Goal: Task Accomplishment & Management: Manage account settings

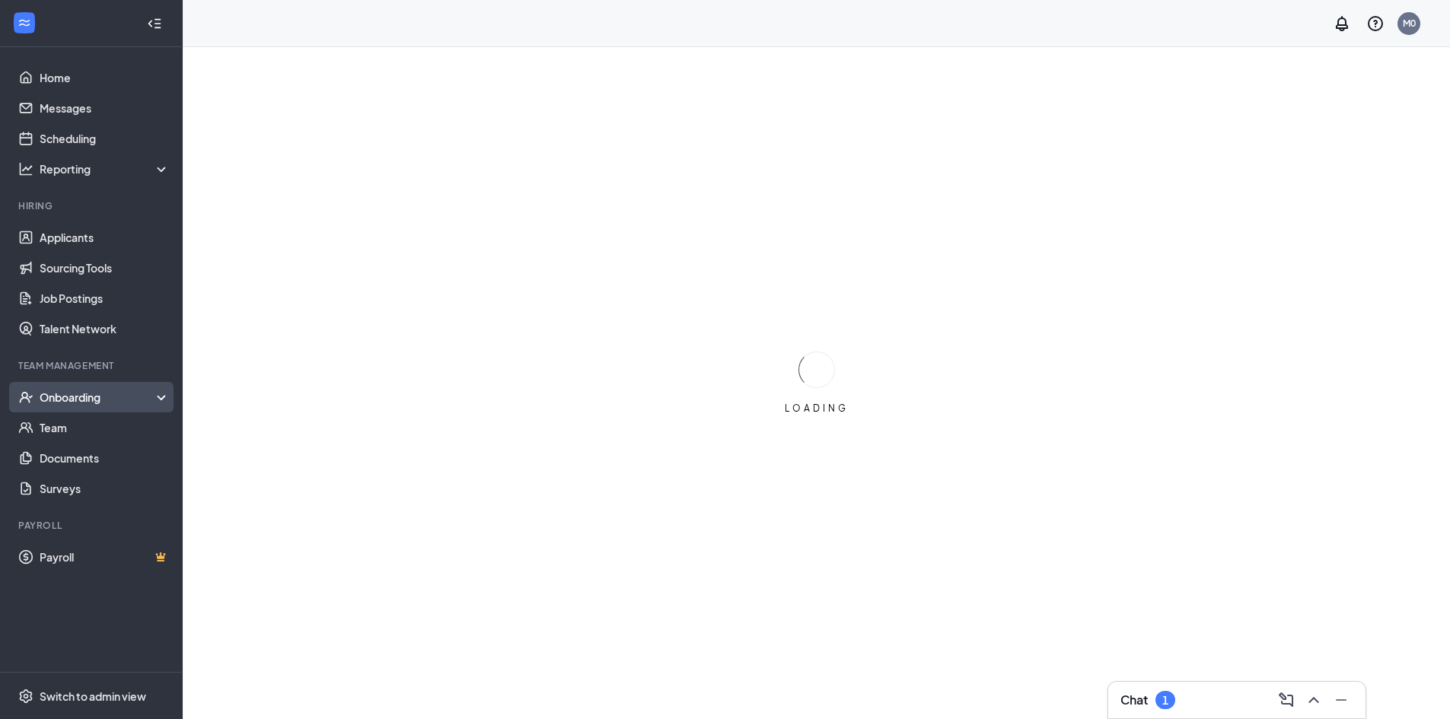
click at [57, 405] on div "Onboarding" at bounding box center [98, 397] width 117 height 15
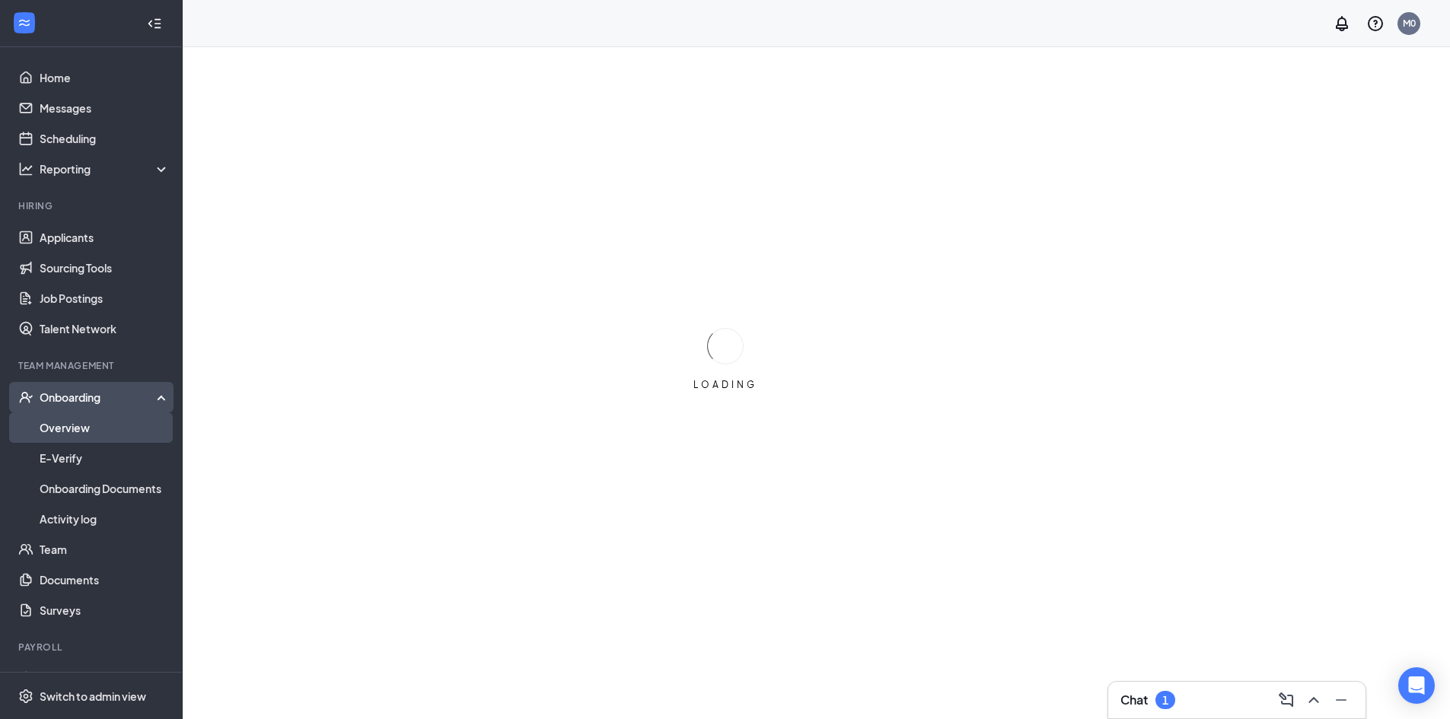
click at [58, 426] on link "Overview" at bounding box center [105, 428] width 130 height 30
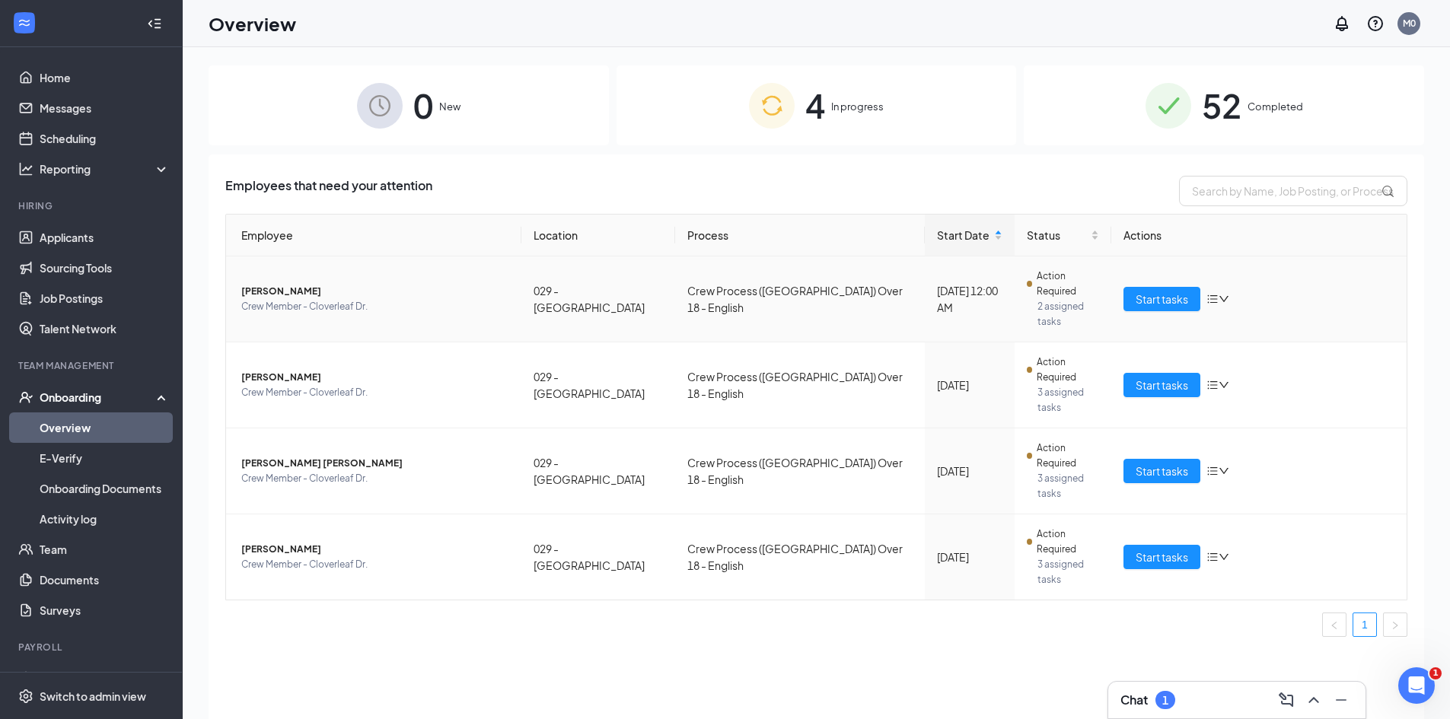
click at [260, 284] on span "[PERSON_NAME]" at bounding box center [375, 291] width 268 height 15
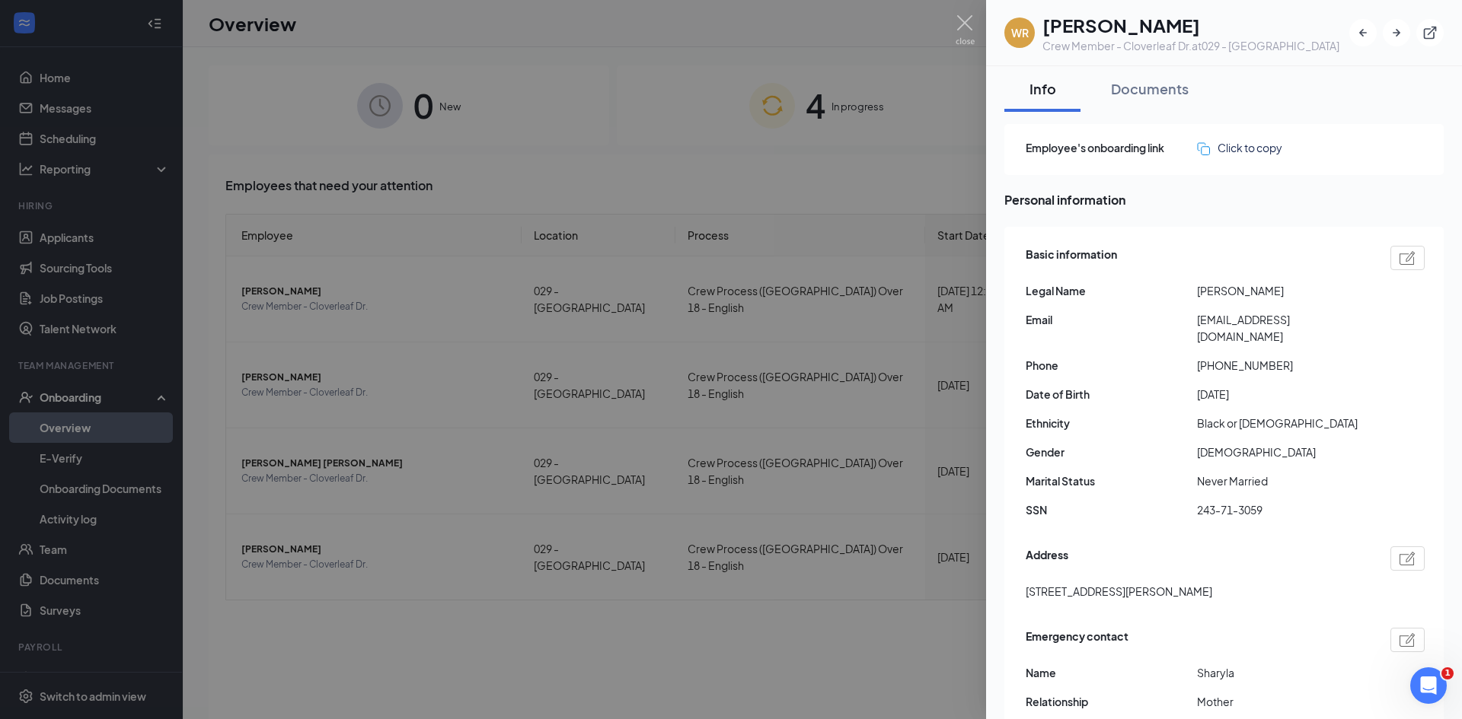
click at [798, 555] on div at bounding box center [731, 359] width 1462 height 719
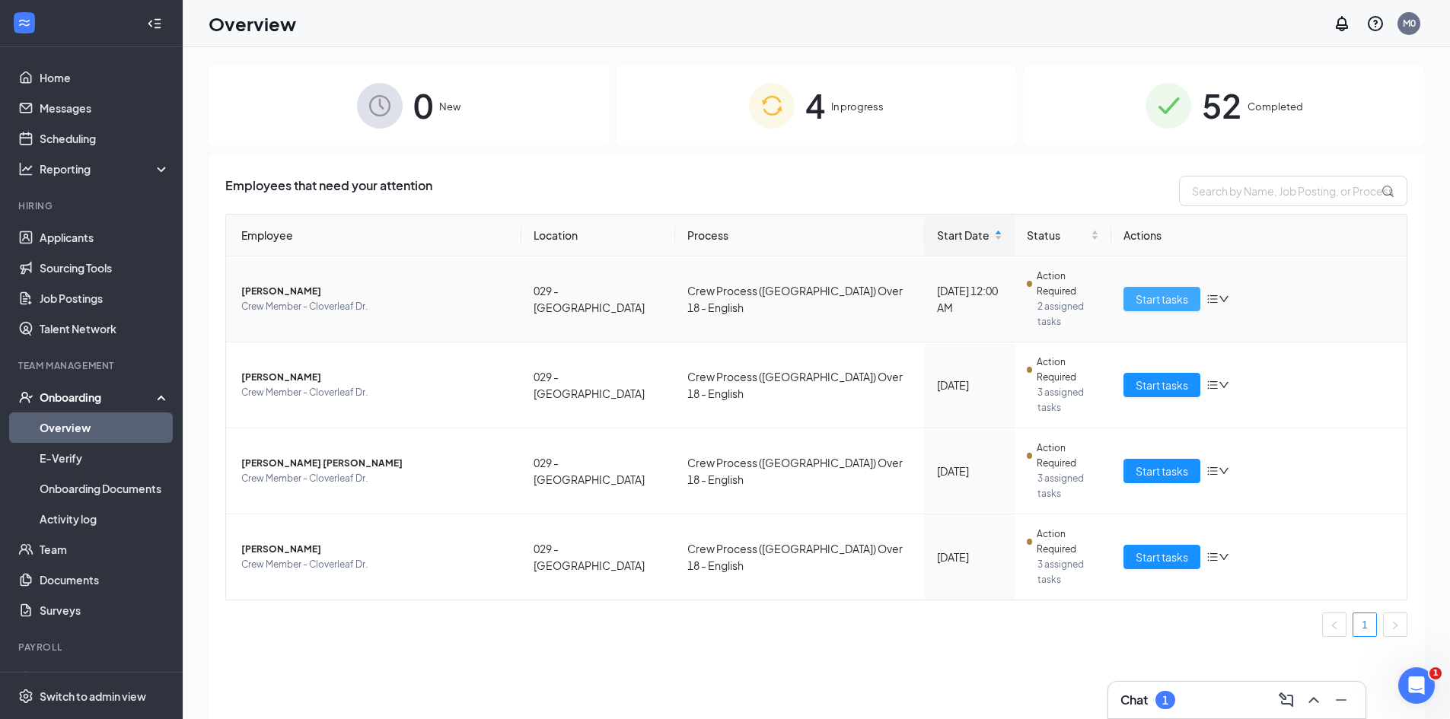
click at [1164, 291] on span "Start tasks" at bounding box center [1162, 299] width 53 height 17
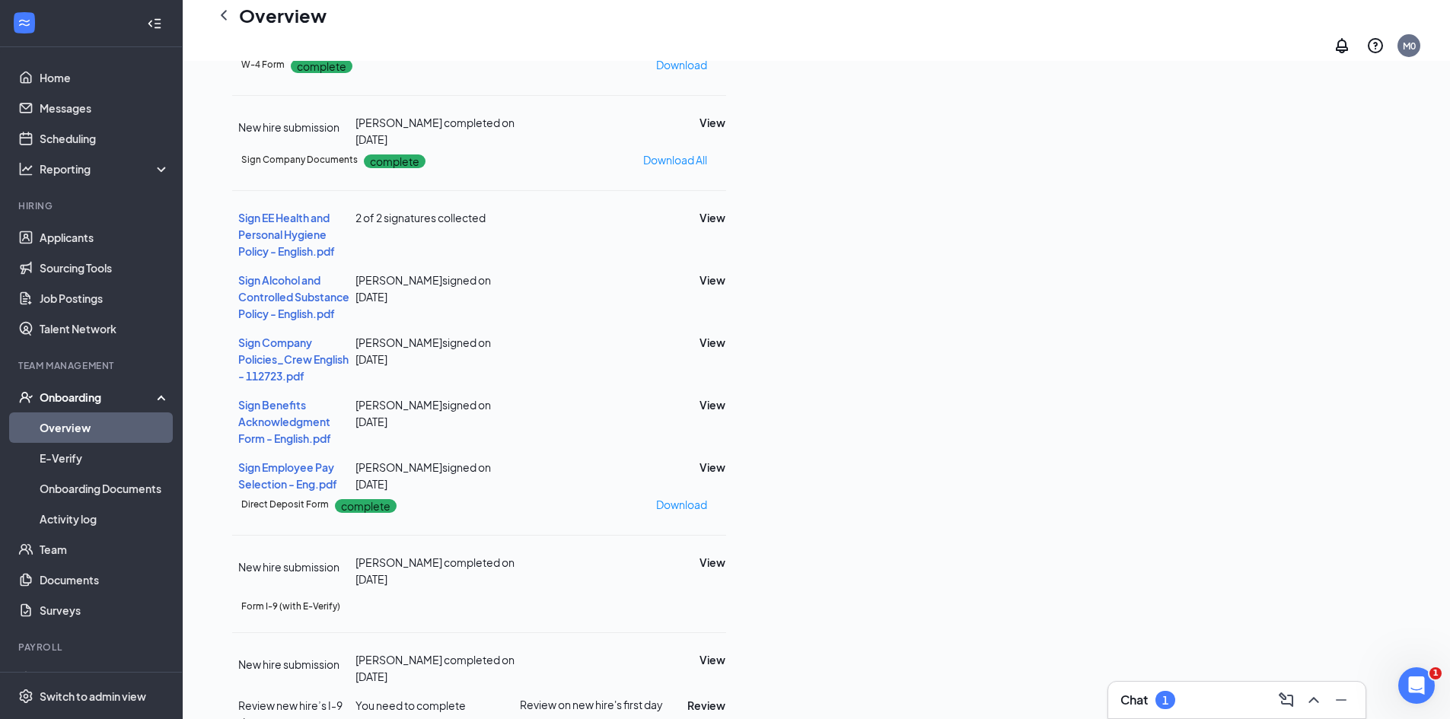
scroll to position [361, 0]
click at [1407, 471] on button "Restart" at bounding box center [1401, 460] width 61 height 24
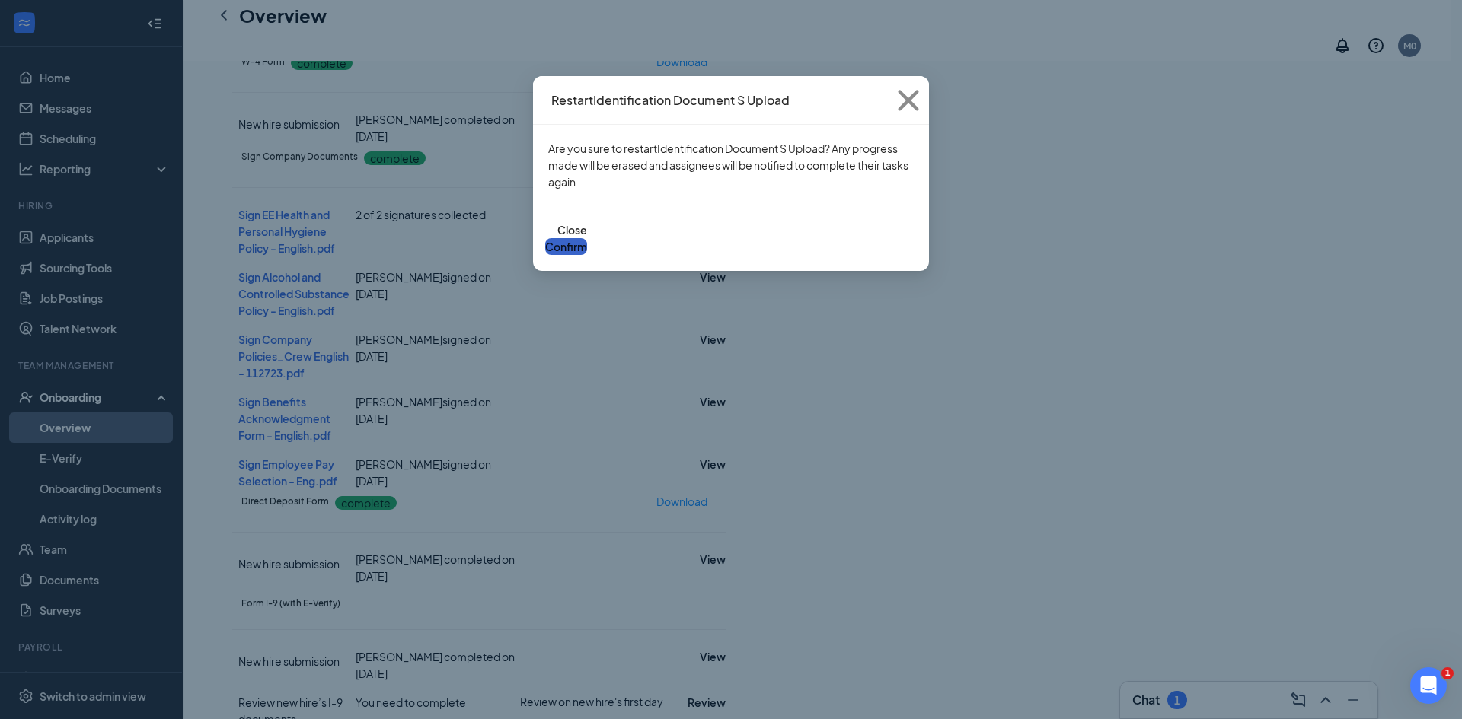
click at [587, 238] on button "Confirm" at bounding box center [566, 246] width 42 height 17
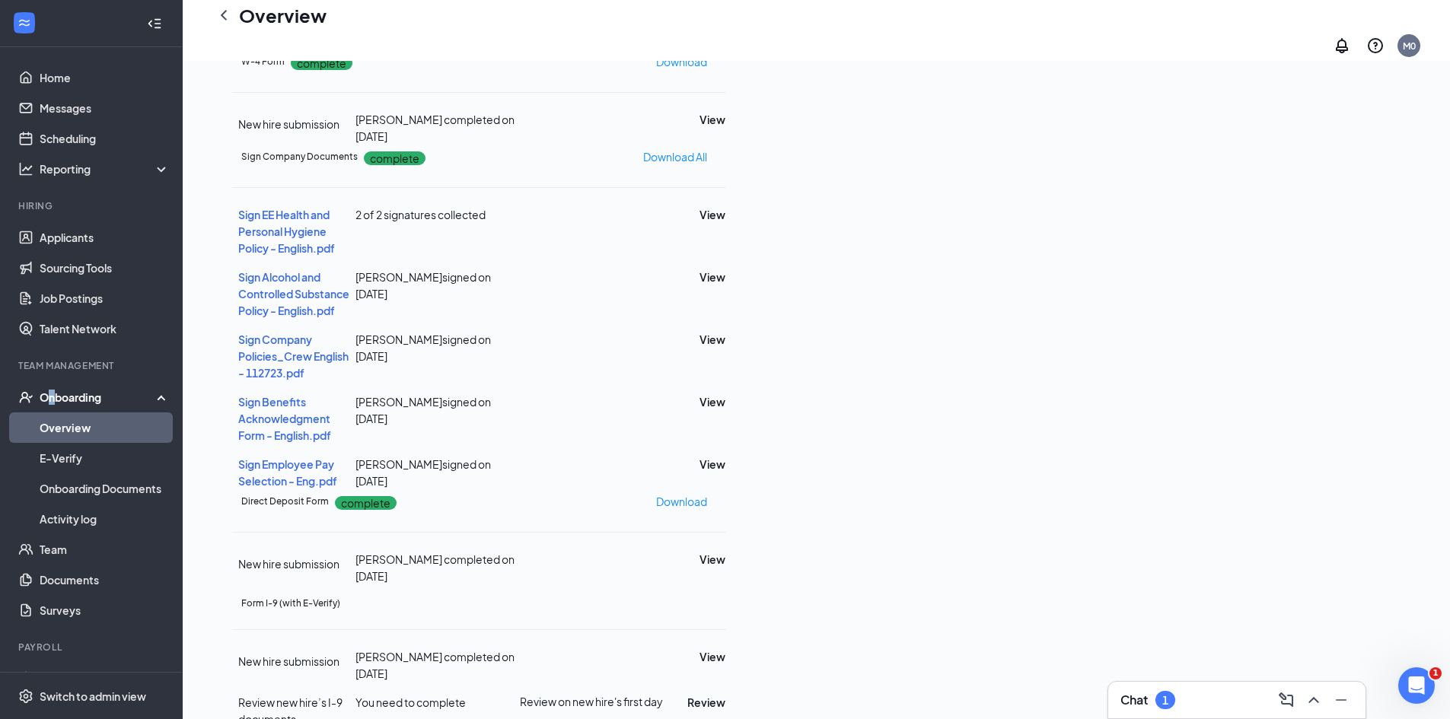
click at [53, 395] on div "Onboarding" at bounding box center [98, 397] width 117 height 15
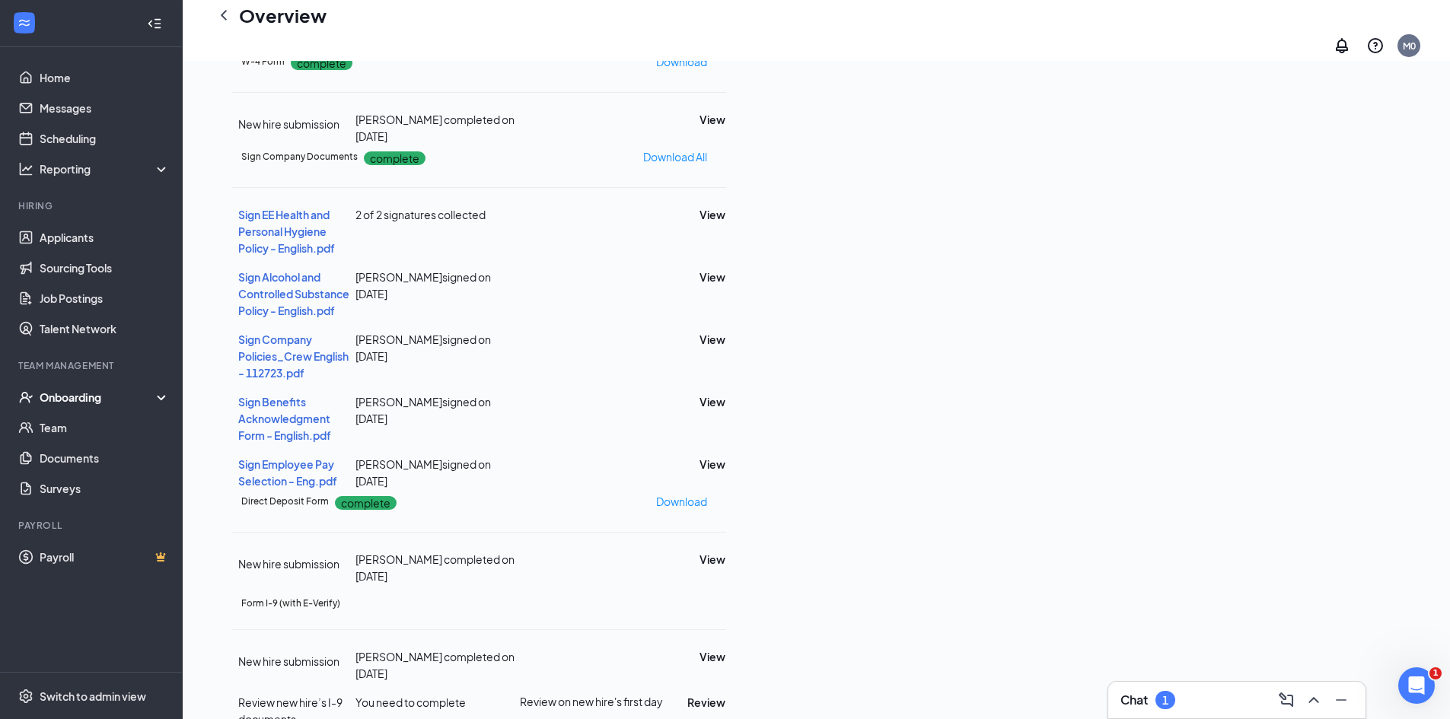
click at [75, 400] on div "Onboarding" at bounding box center [98, 397] width 117 height 15
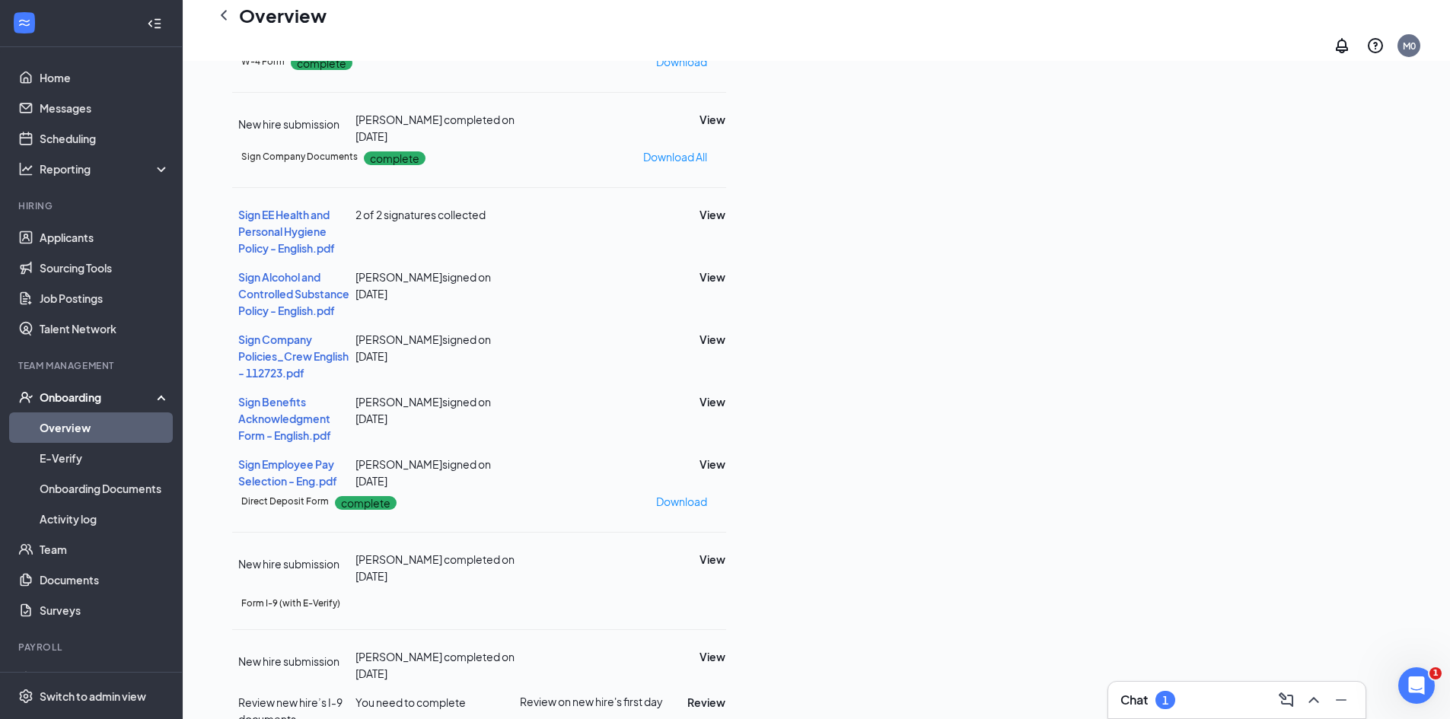
click at [72, 426] on link "Overview" at bounding box center [105, 428] width 130 height 30
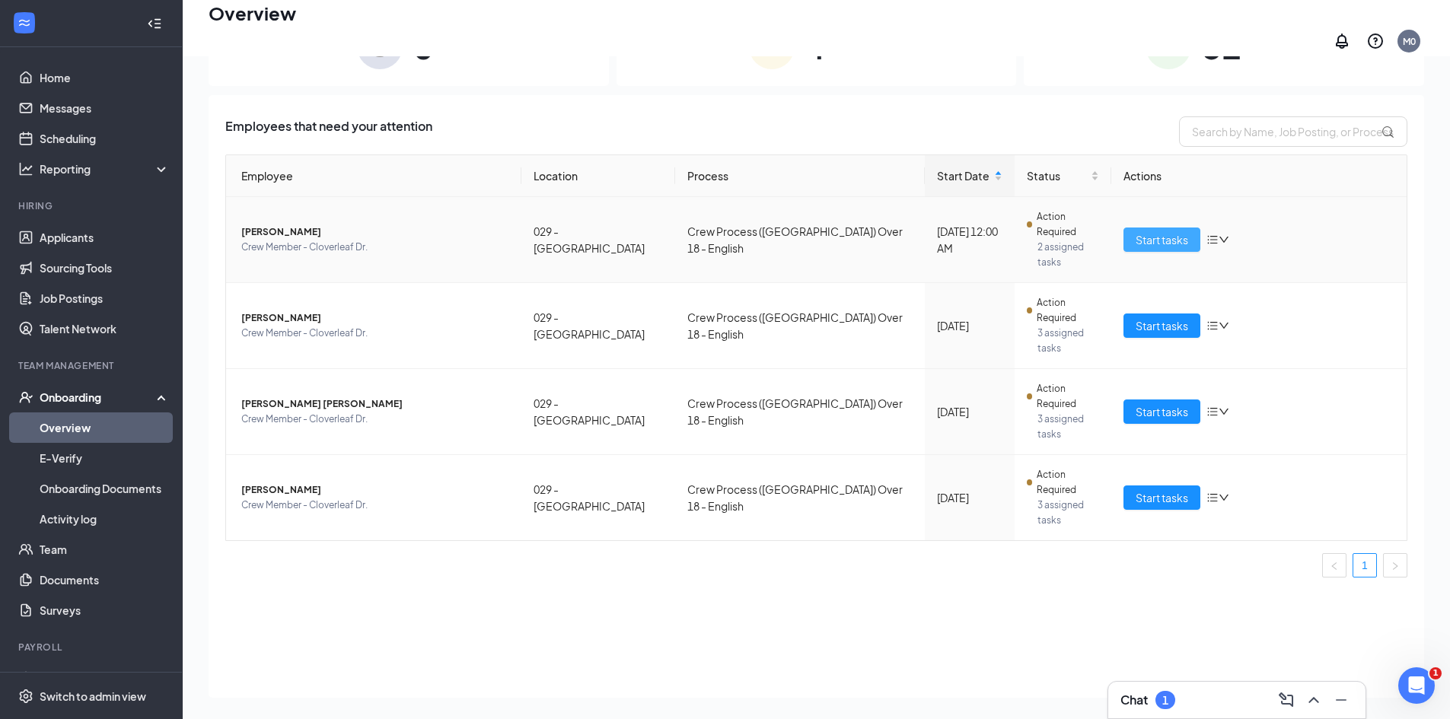
click at [1188, 231] on span "Start tasks" at bounding box center [1162, 239] width 53 height 17
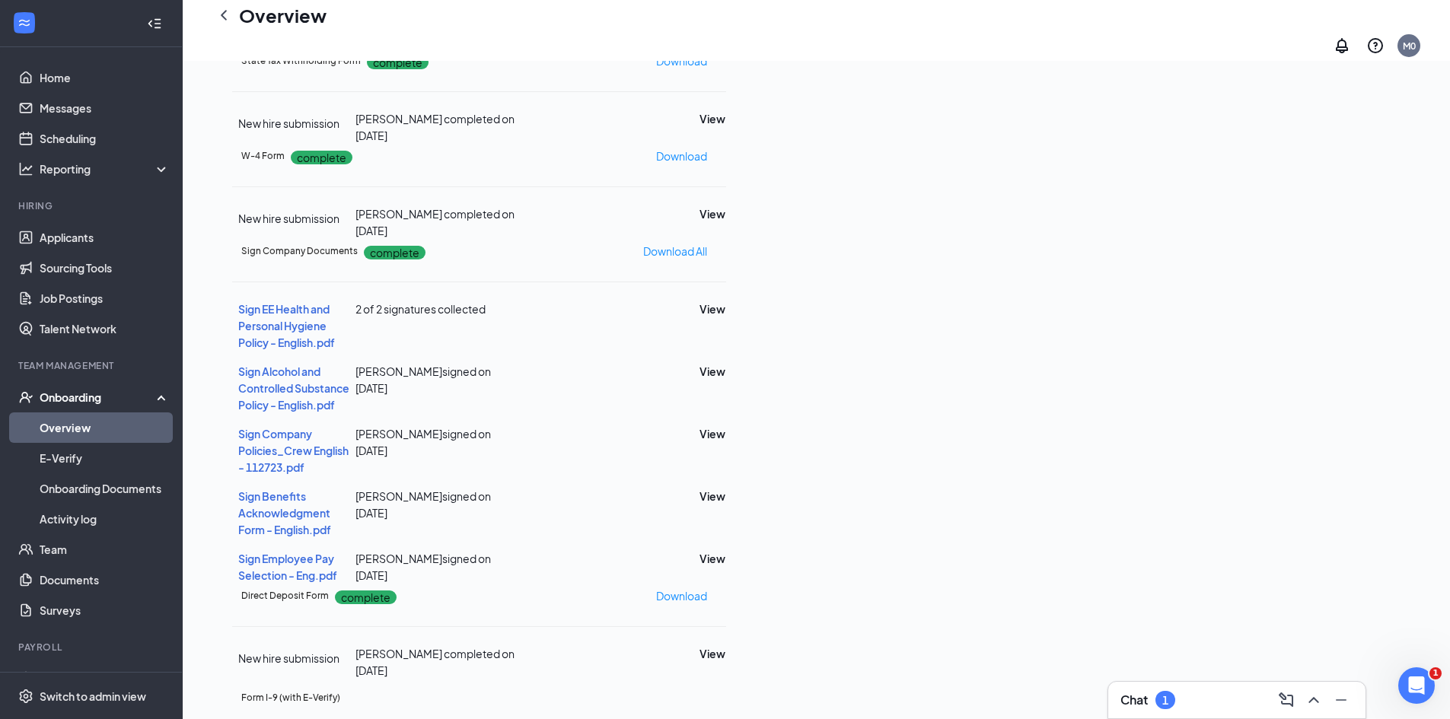
scroll to position [268, 0]
drag, startPoint x: 1440, startPoint y: 378, endPoint x: 1358, endPoint y: 573, distance: 211.5
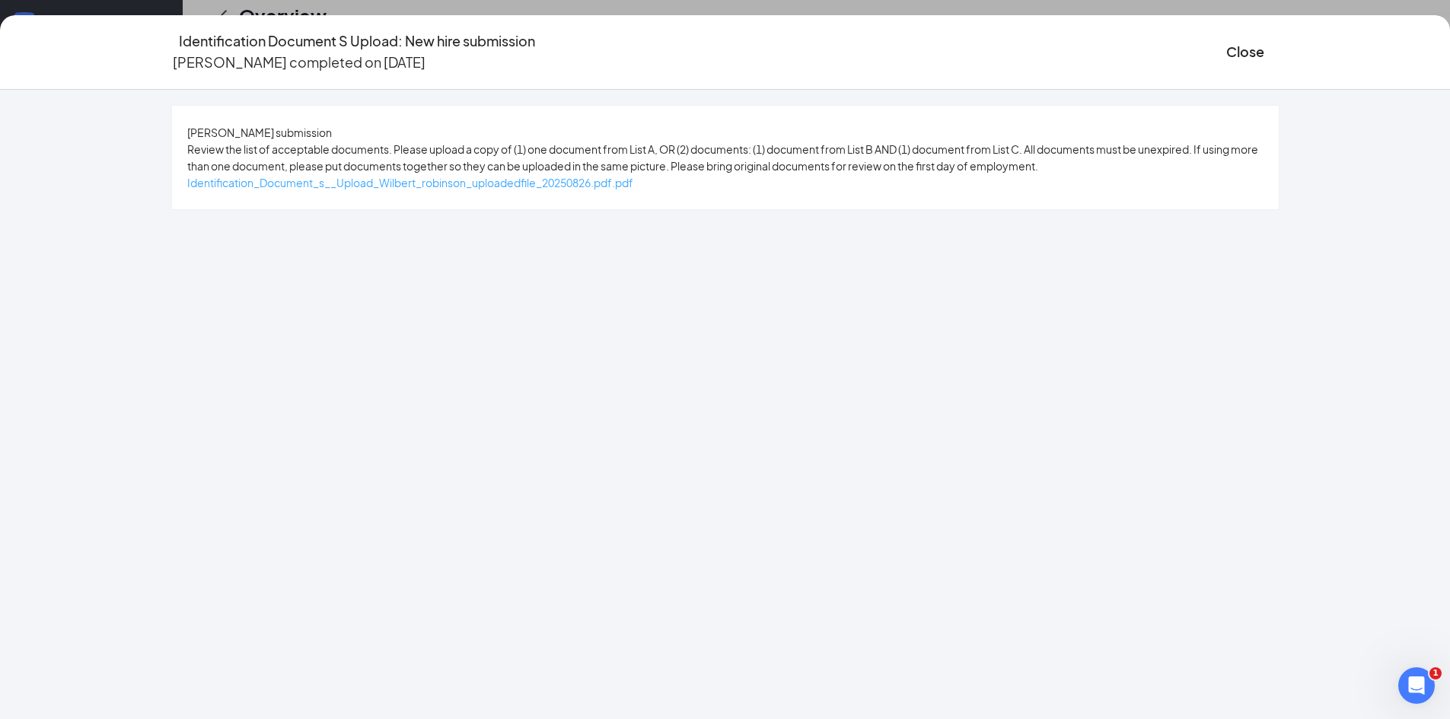
click at [600, 190] on span "Identification_Document_s__Upload_Wilbert_robinson_uploadedfile_20250826.pdf.pdf" at bounding box center [410, 183] width 446 height 14
